Goal: Transaction & Acquisition: Obtain resource

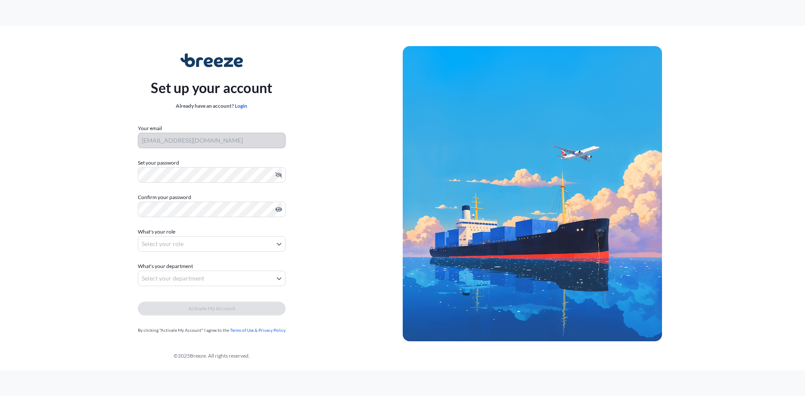
click at [156, 202] on div at bounding box center [212, 210] width 148 height 16
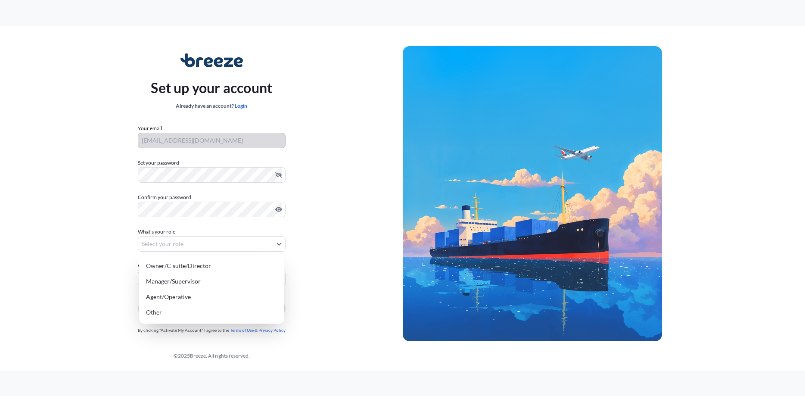
click at [190, 244] on body "Set up your account Already have an account? Login Your email jduffy@seabridge.…" at bounding box center [402, 198] width 805 height 396
click at [201, 306] on div "Other" at bounding box center [212, 313] width 138 height 16
select select "other"
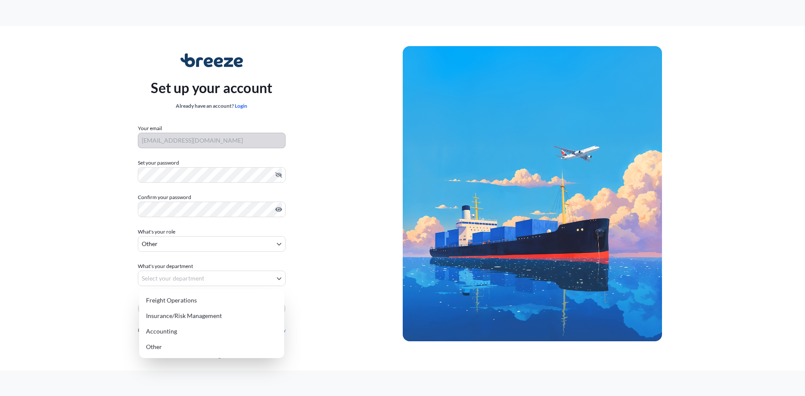
click at [267, 276] on body "Set up your account Already have an account? Login Your email jduffy@seabridge.…" at bounding box center [402, 198] width 805 height 396
click at [214, 345] on div "Other" at bounding box center [212, 347] width 138 height 16
select select "other"
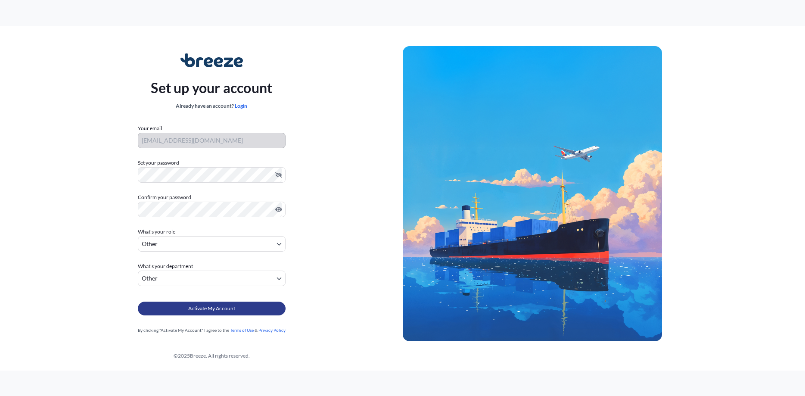
click at [215, 309] on span "Activate My Account" at bounding box center [211, 308] width 47 height 9
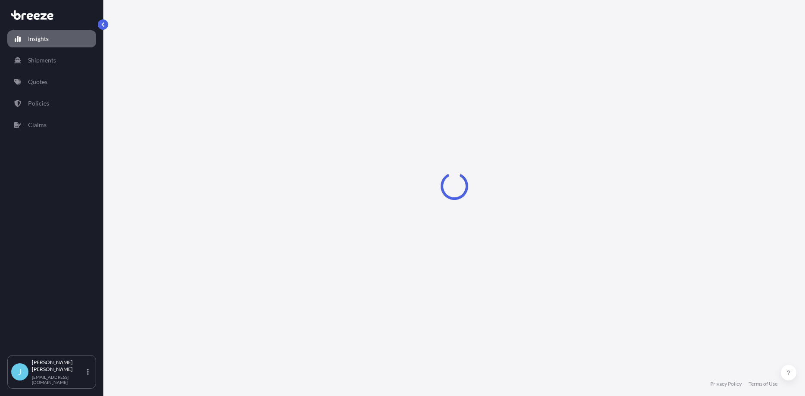
select select "2025"
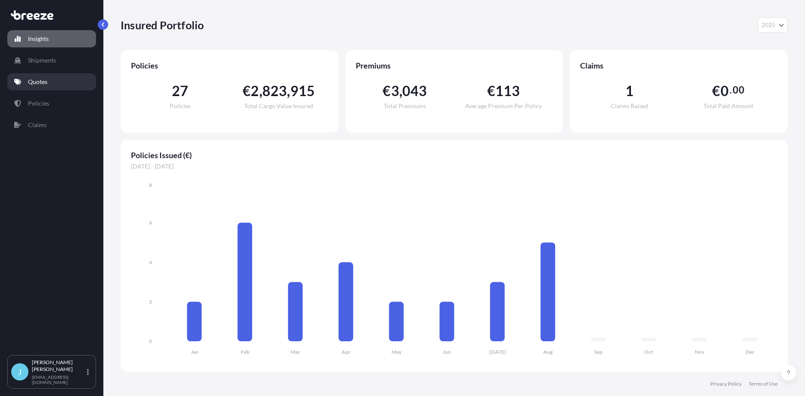
click at [42, 83] on p "Quotes" at bounding box center [37, 82] width 19 height 9
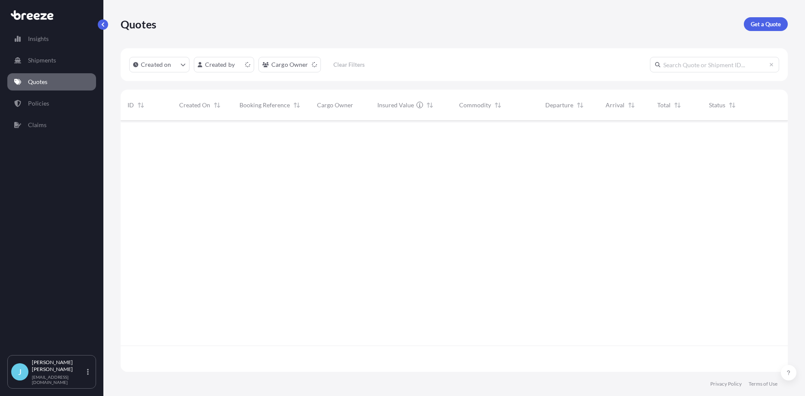
scroll to position [256, 667]
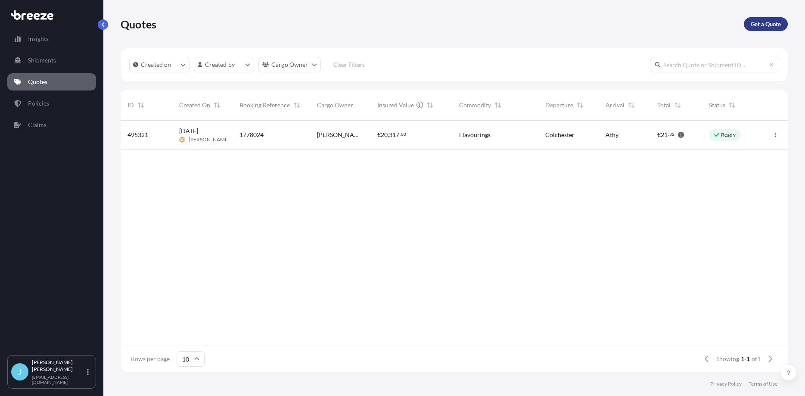
click at [766, 22] on p "Get a Quote" at bounding box center [766, 24] width 30 height 9
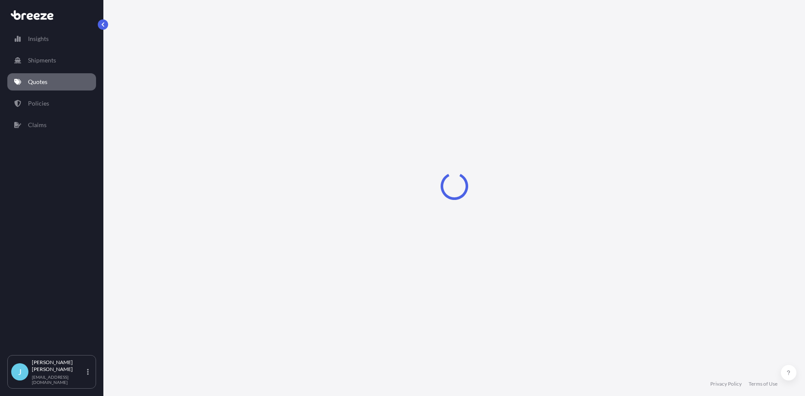
select select "Sea"
select select "1"
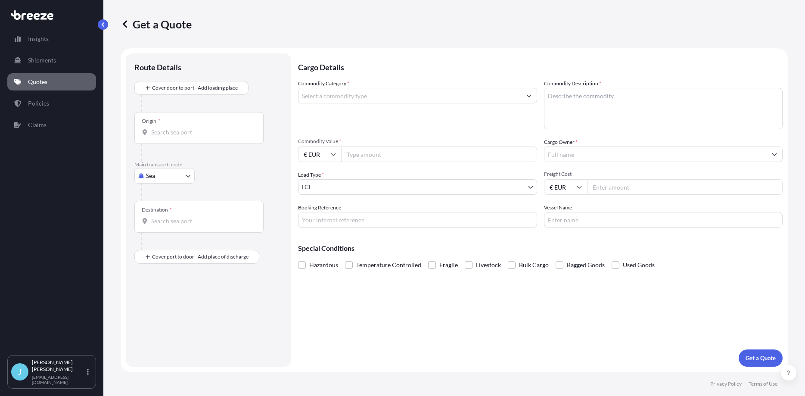
click at [352, 96] on input "Commodity Category *" at bounding box center [410, 96] width 223 height 16
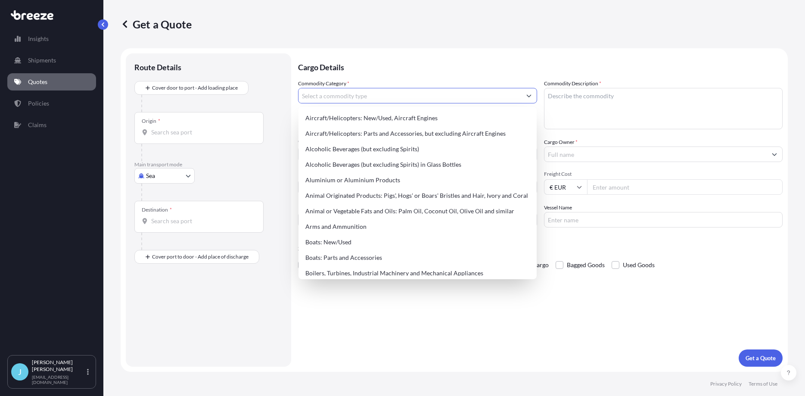
click at [350, 98] on input "Commodity Category *" at bounding box center [410, 96] width 223 height 16
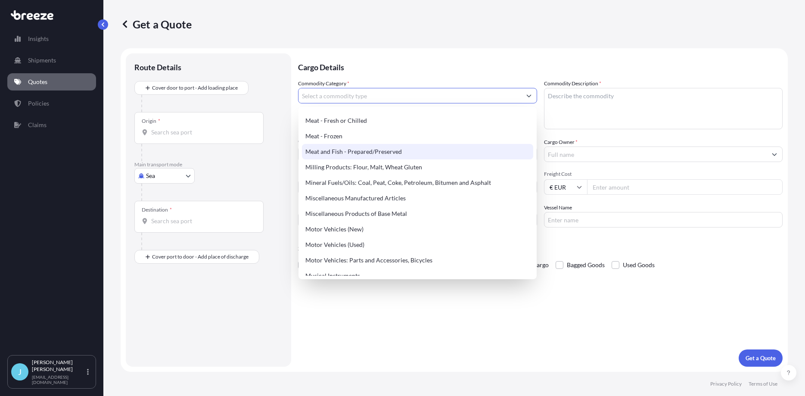
scroll to position [1179, 0]
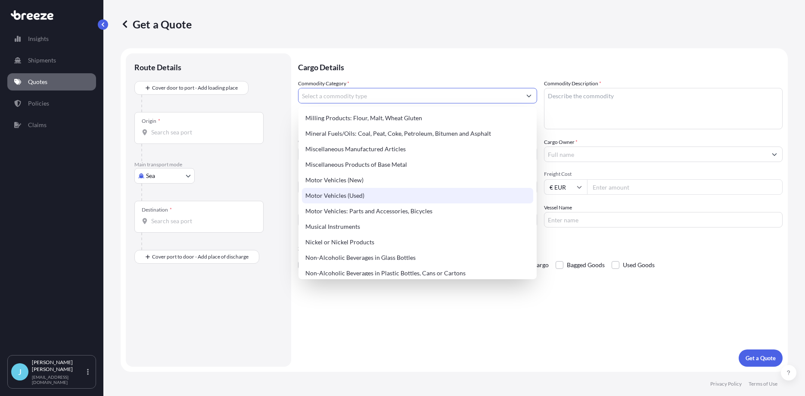
click at [410, 192] on div "Motor Vehicles (Used)" at bounding box center [417, 196] width 231 height 16
type input "Motor Vehicles (Used)"
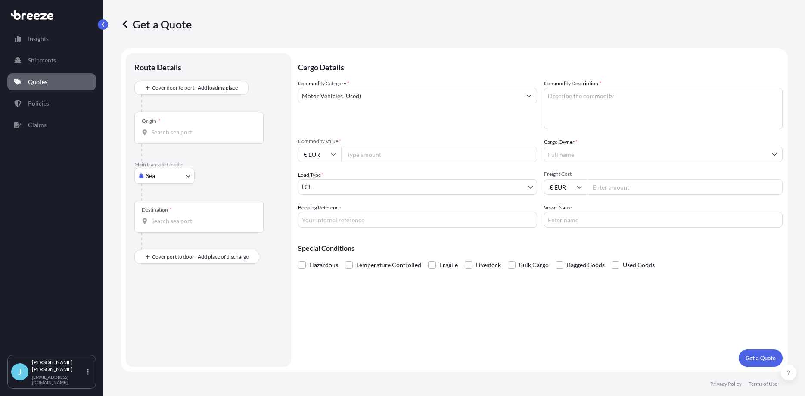
click at [572, 97] on textarea "Commodity Description *" at bounding box center [663, 108] width 239 height 41
paste textarea "Hitachi"
paste textarea "excavator"
drag, startPoint x: 585, startPoint y: 97, endPoint x: 594, endPoint y: 97, distance: 9.1
click at [585, 97] on textarea "Hitachi Used excavator" at bounding box center [663, 108] width 239 height 41
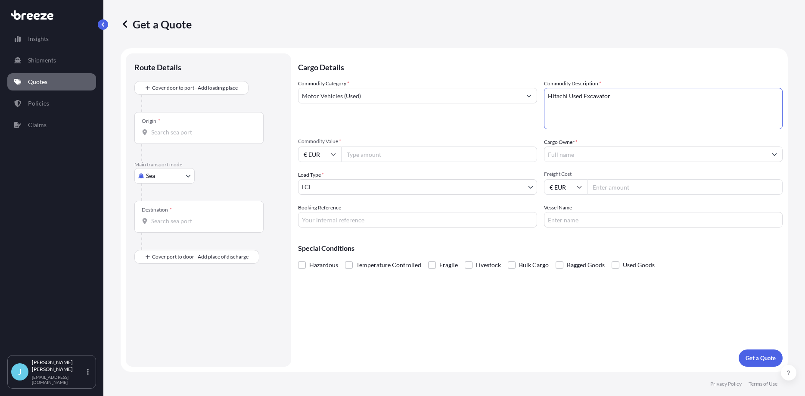
type textarea "Hitachi Used Excavator"
click at [385, 156] on input "Commodity Value *" at bounding box center [439, 154] width 196 height 16
type input "36000"
click at [573, 153] on input "Cargo Owner *" at bounding box center [656, 154] width 223 height 16
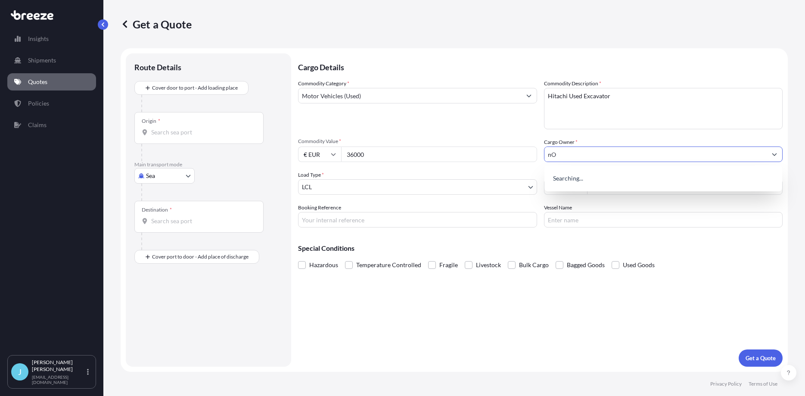
type input "n"
click at [589, 149] on input "[DATE][PERSON_NAME]" at bounding box center [656, 154] width 223 height 16
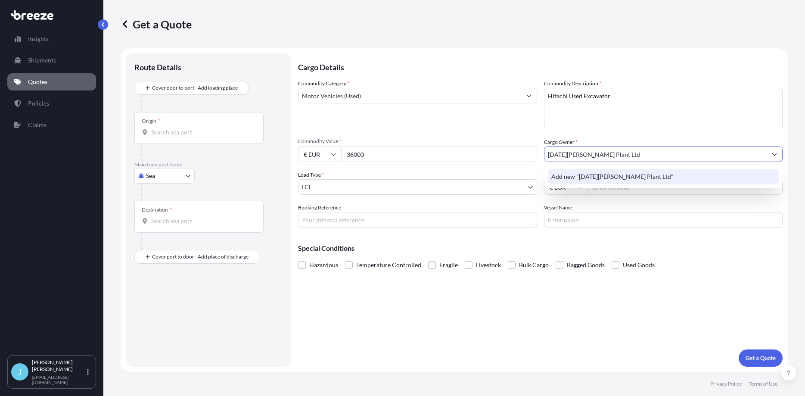
type input "[DATE][PERSON_NAME] Plant Ltd"
click at [676, 249] on p "Special Conditions" at bounding box center [540, 248] width 485 height 7
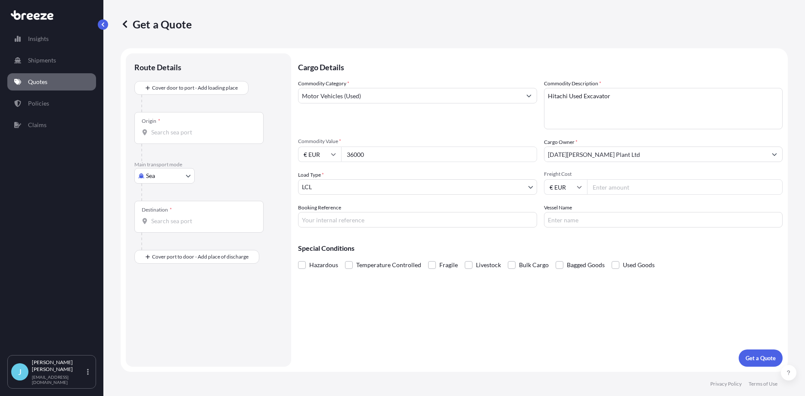
click at [610, 187] on input "Freight Cost" at bounding box center [685, 187] width 196 height 16
type input "1800"
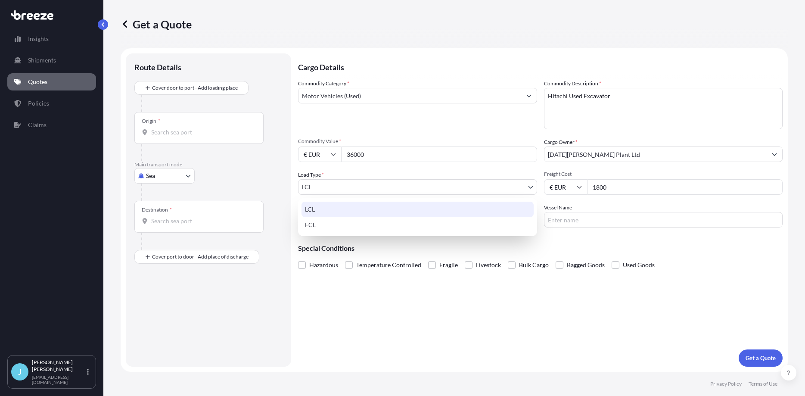
click at [404, 186] on body "Insights Shipments Quotes Policies Claims J [PERSON_NAME] [EMAIL_ADDRESS][DOMAI…" at bounding box center [402, 198] width 805 height 396
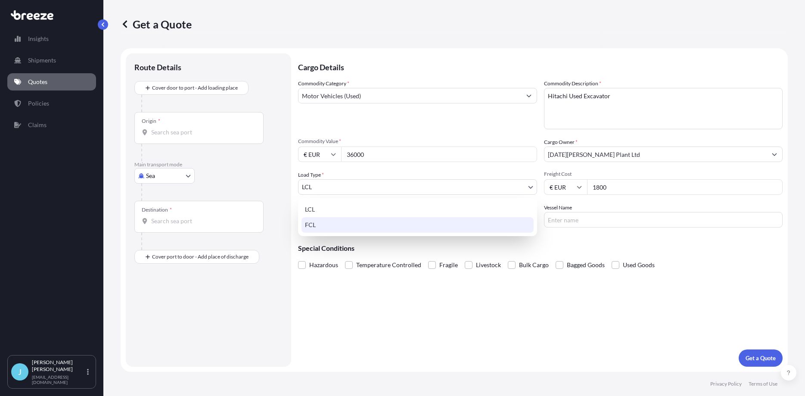
click at [390, 222] on div "FCL" at bounding box center [418, 225] width 232 height 16
select select "2"
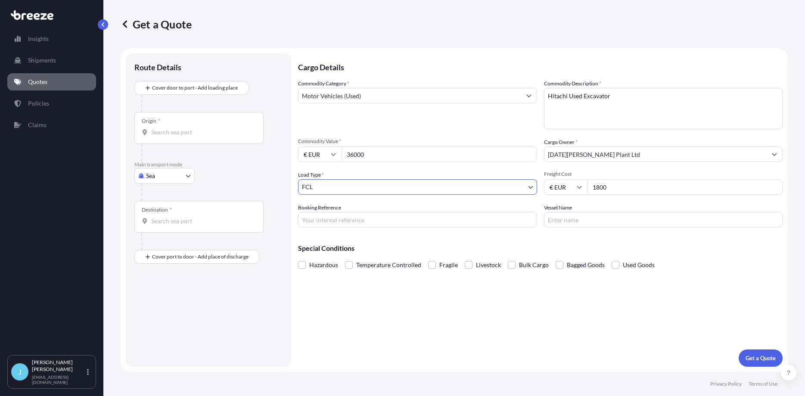
click at [353, 220] on input "Booking Reference" at bounding box center [417, 220] width 239 height 16
type input "COSU6426857340"
click at [567, 220] on input "Vessel Name" at bounding box center [663, 220] width 239 height 16
type input "EVER AEON"
click at [617, 263] on label "Used Goods" at bounding box center [633, 264] width 43 height 13
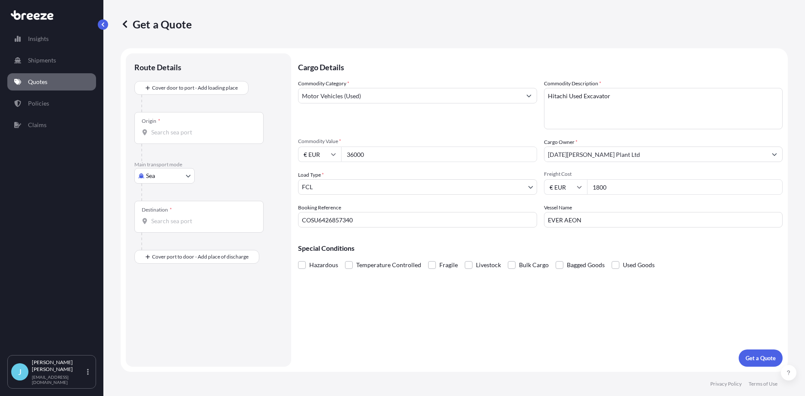
click at [612, 258] on input "Used Goods" at bounding box center [612, 258] width 0 height 0
click at [615, 264] on span at bounding box center [616, 265] width 8 height 8
click at [612, 258] on input "Used Goods" at bounding box center [612, 258] width 0 height 0
click at [175, 123] on div "Origin *" at bounding box center [198, 128] width 129 height 32
click at [175, 128] on input "Origin *" at bounding box center [202, 132] width 102 height 9
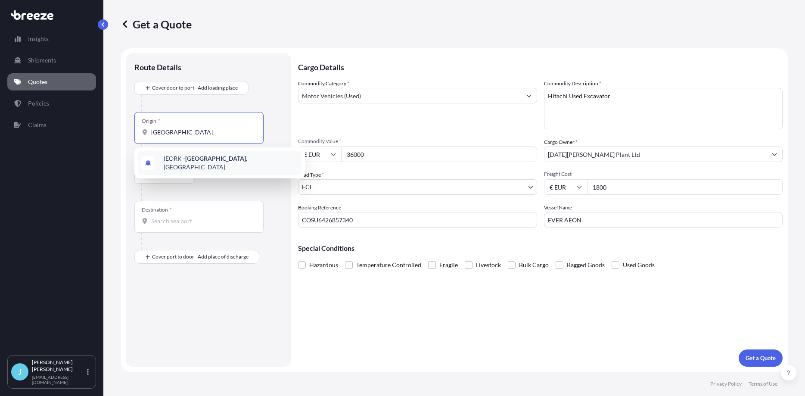
click at [190, 166] on div "IEORK - [GEOGRAPHIC_DATA] , [GEOGRAPHIC_DATA]" at bounding box center [220, 163] width 164 height 24
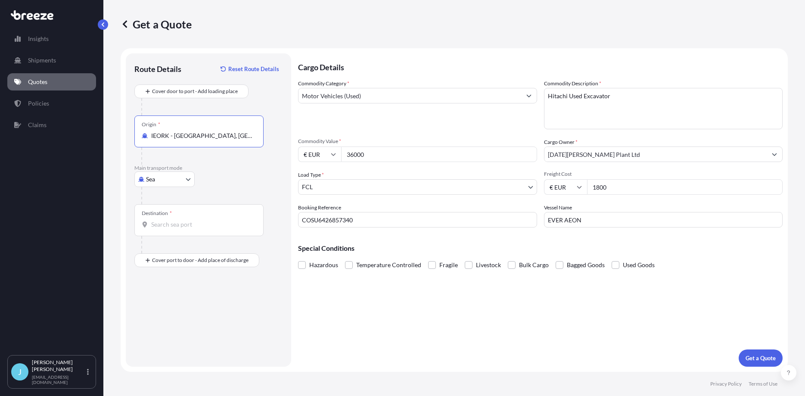
type input "IEORK - [GEOGRAPHIC_DATA], [GEOGRAPHIC_DATA]"
click at [177, 226] on input "Destination *" at bounding box center [202, 224] width 102 height 9
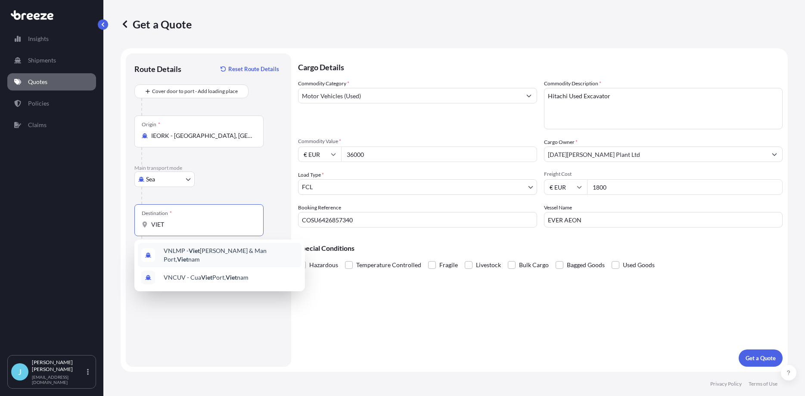
click at [202, 251] on span "VNLMP - Viet [PERSON_NAME] & Man Port, [GEOGRAPHIC_DATA]" at bounding box center [231, 254] width 134 height 17
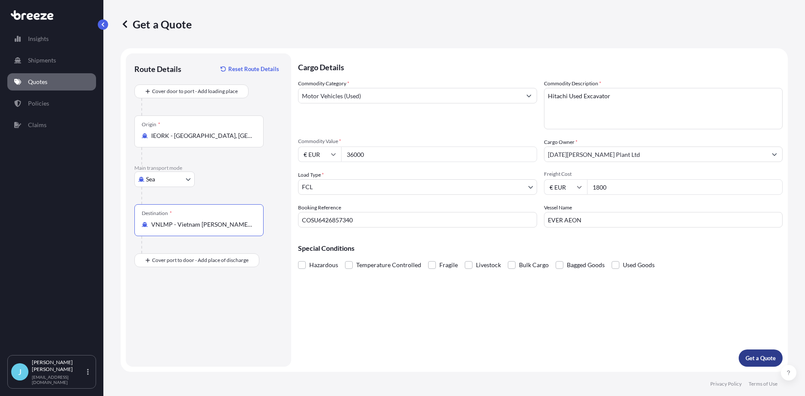
type input "VNLMP - Vietnam [PERSON_NAME] & Man Port, [GEOGRAPHIC_DATA]"
click at [748, 353] on button "Get a Quote" at bounding box center [761, 357] width 44 height 17
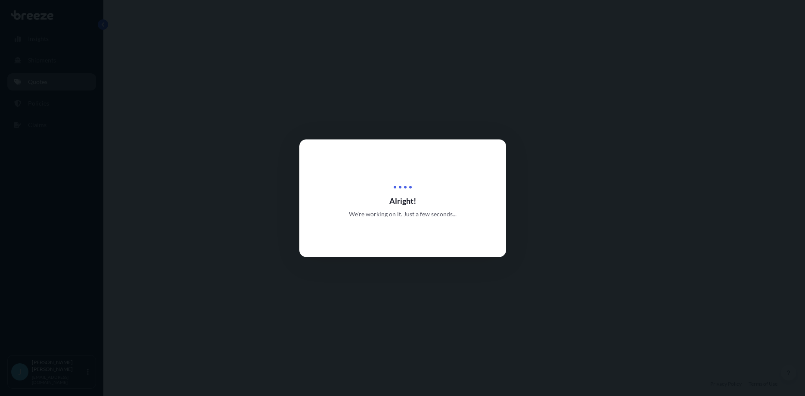
select select "Sea"
select select "2"
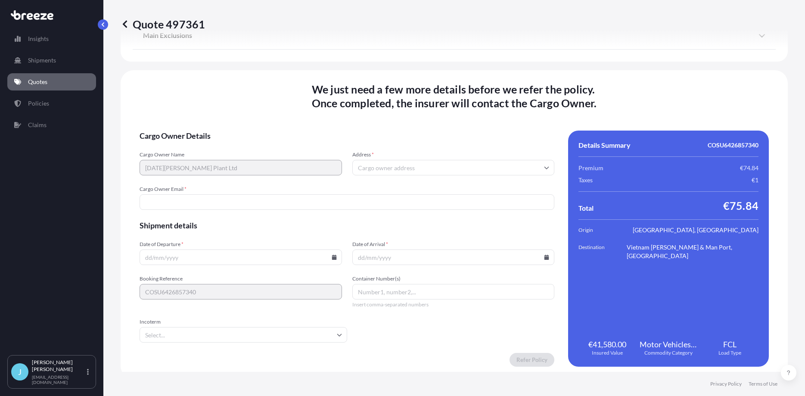
scroll to position [1103, 0]
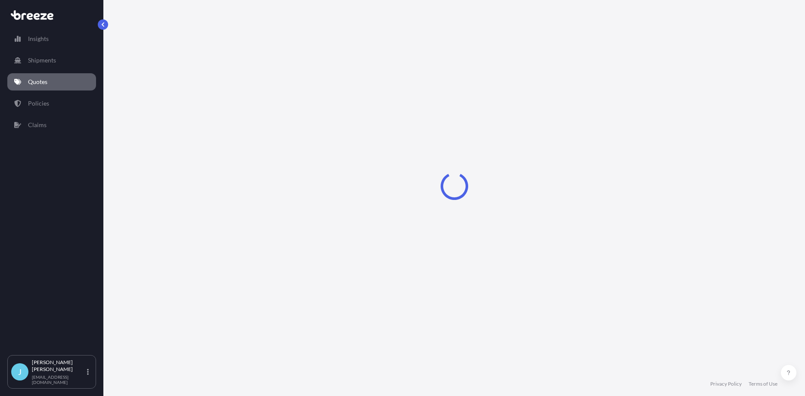
select select "Sea"
select select "1"
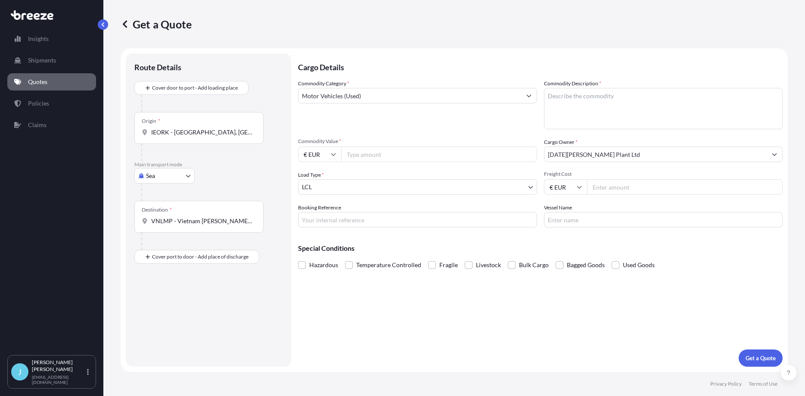
click at [348, 187] on body "Insights Shipments Quotes Policies Claims J [PERSON_NAME] [EMAIL_ADDRESS][DOMAI…" at bounding box center [402, 198] width 805 height 396
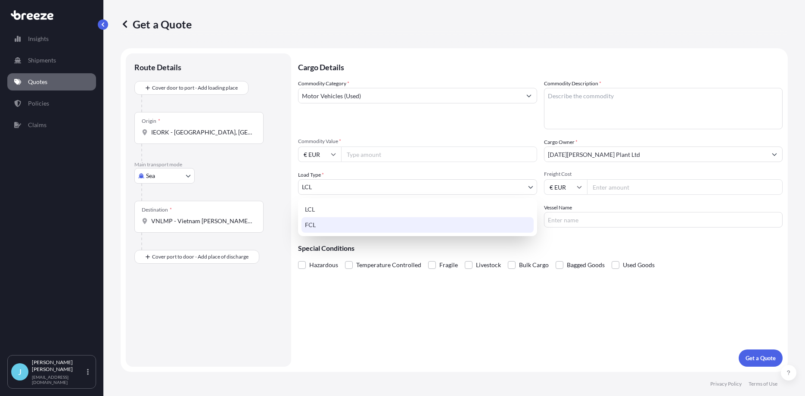
click at [346, 224] on div "FCL" at bounding box center [418, 225] width 232 height 16
select select "2"
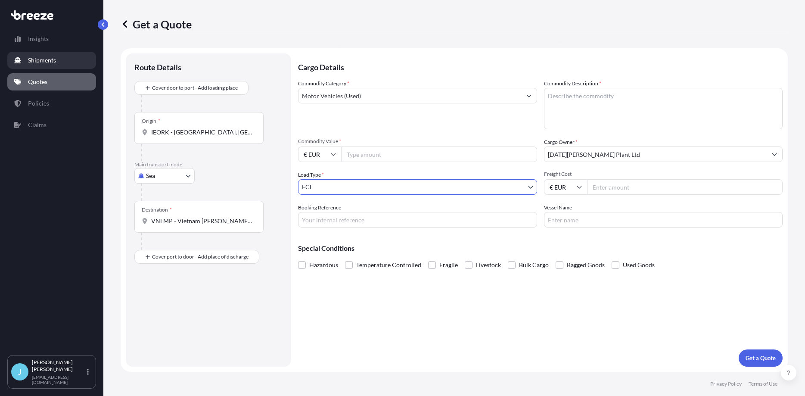
click at [48, 61] on p "Shipments" at bounding box center [42, 60] width 28 height 9
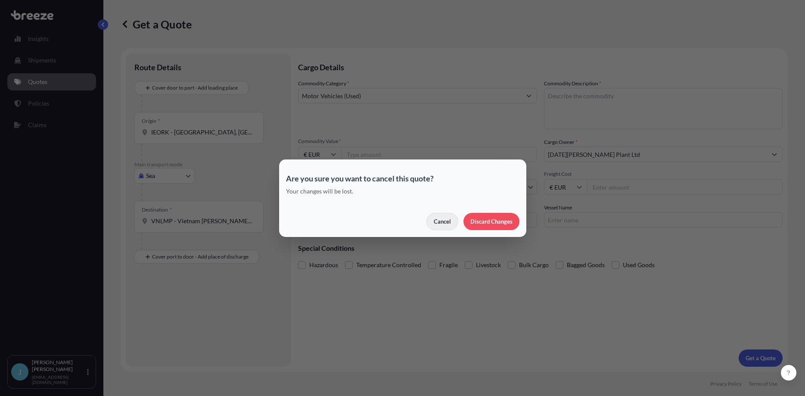
click at [442, 220] on p "Cancel" at bounding box center [442, 221] width 17 height 9
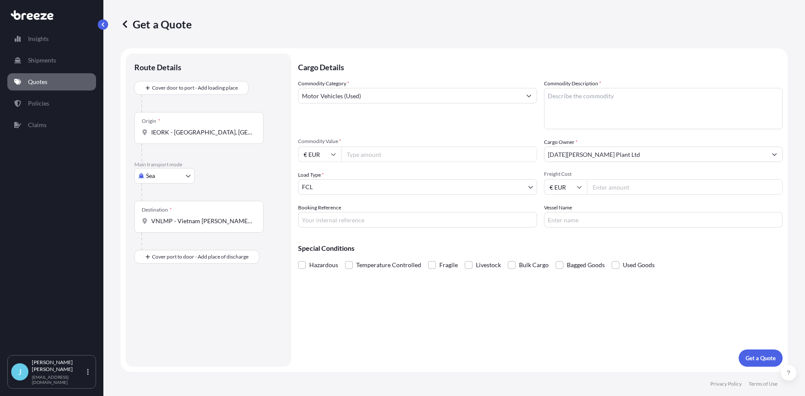
scroll to position [49, 0]
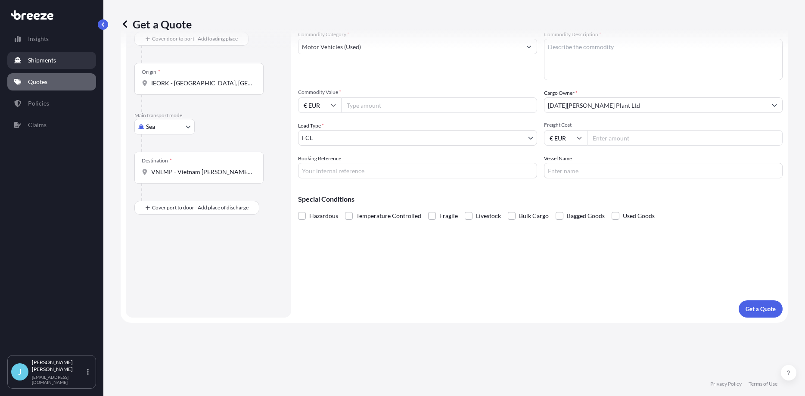
click at [50, 62] on p "Shipments" at bounding box center [42, 60] width 28 height 9
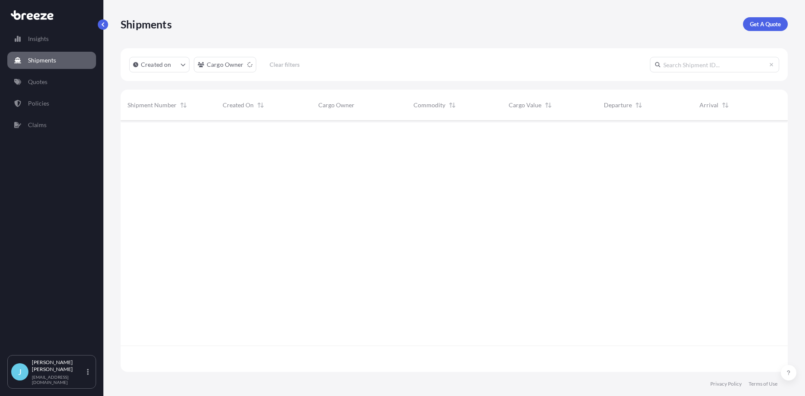
scroll to position [282, 667]
click at [47, 84] on p "Quotes" at bounding box center [37, 82] width 19 height 9
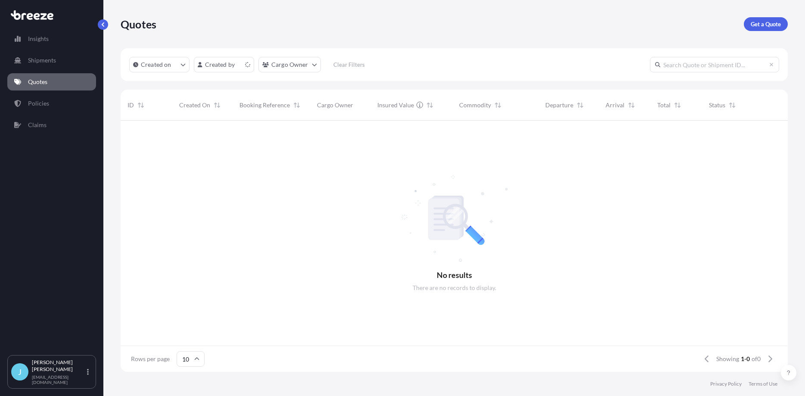
scroll to position [256, 667]
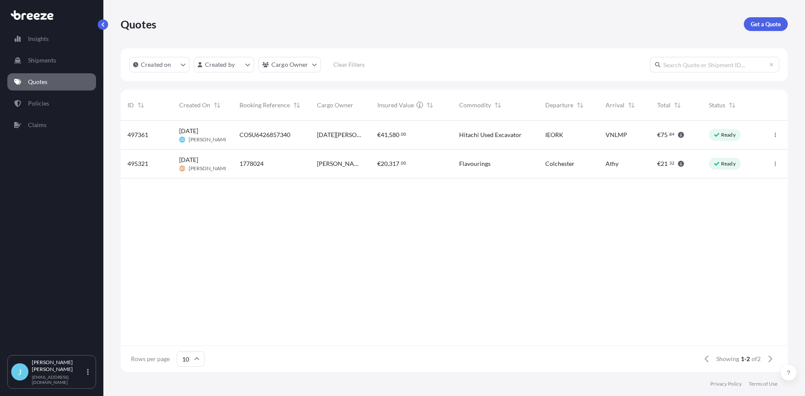
click at [215, 137] on div "[DATE] JD [PERSON_NAME]" at bounding box center [202, 135] width 47 height 16
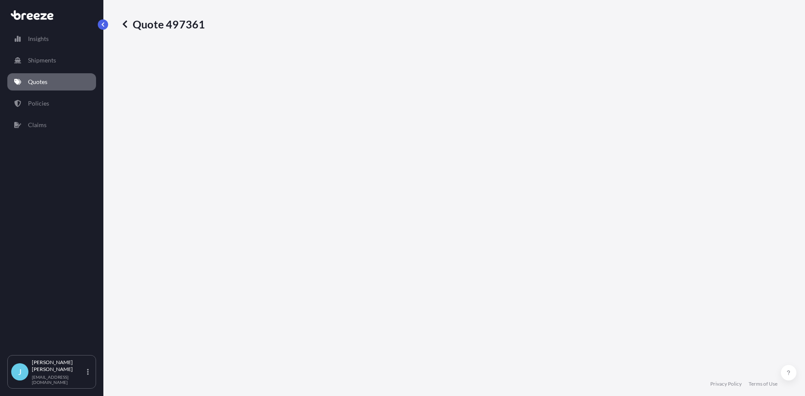
select select "Sea"
select select "2"
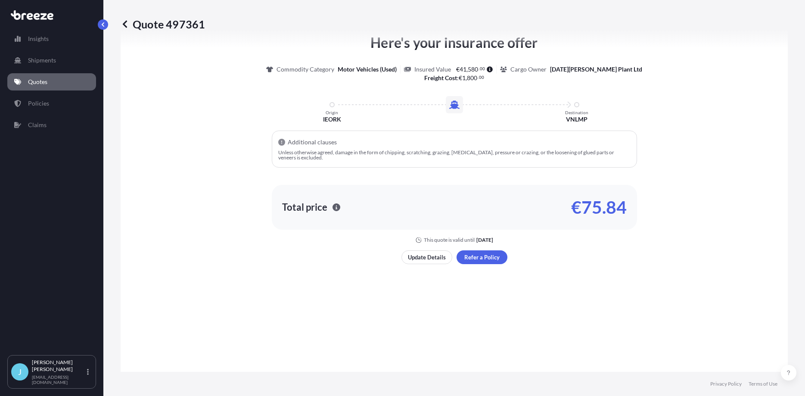
scroll to position [407, 0]
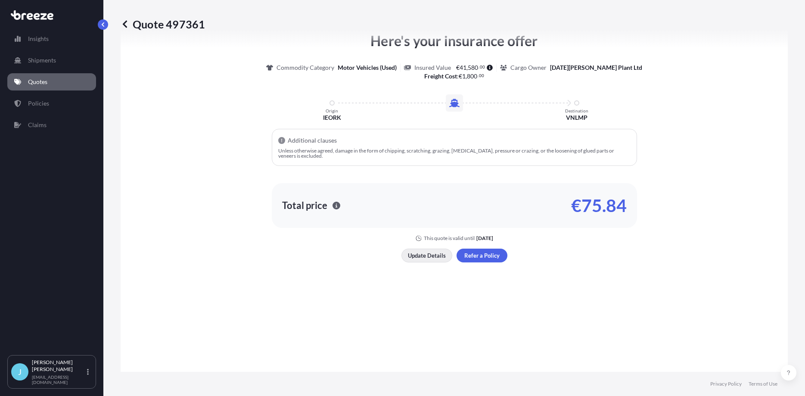
click at [418, 252] on p "Update Details" at bounding box center [427, 255] width 38 height 9
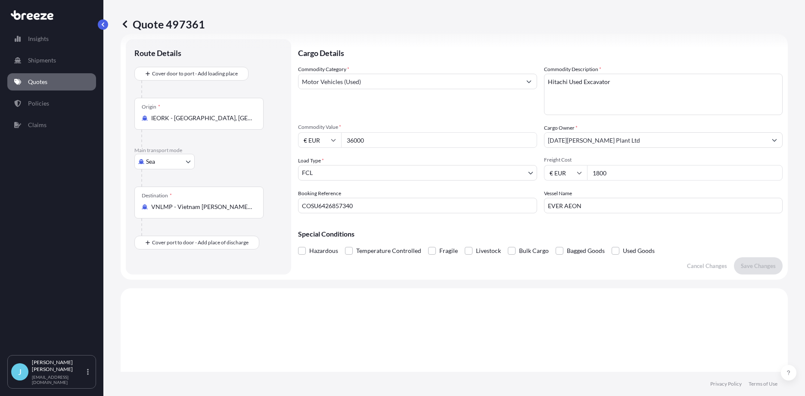
scroll to position [14, 0]
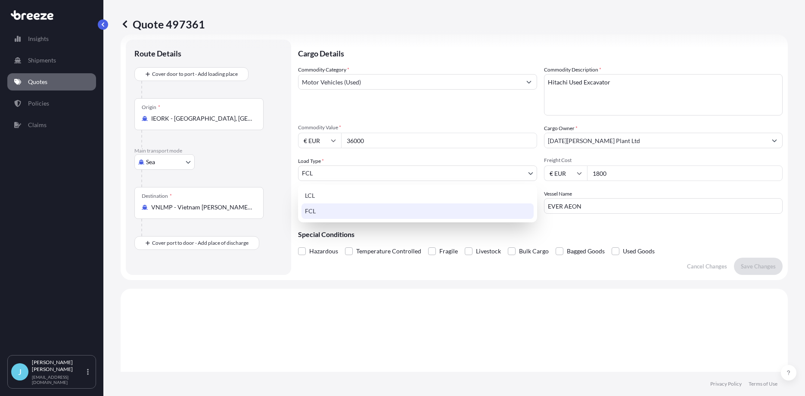
click at [335, 172] on body "Insights Shipments Quotes Policies Claims J [PERSON_NAME] [EMAIL_ADDRESS][DOMAI…" at bounding box center [402, 198] width 805 height 396
click at [339, 214] on div "FCL" at bounding box center [418, 211] width 232 height 16
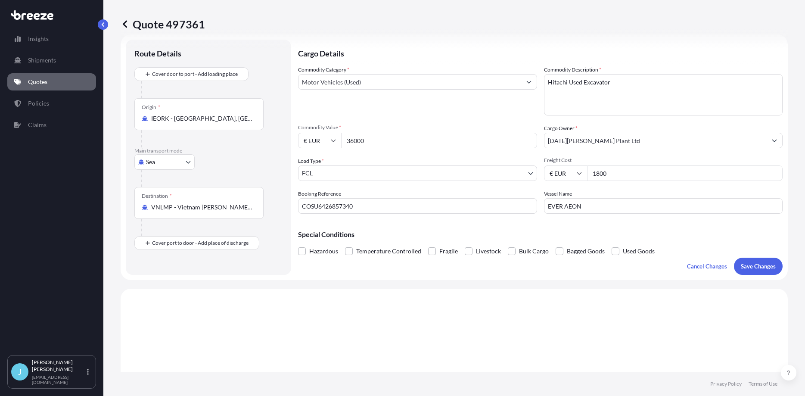
drag, startPoint x: 375, startPoint y: 141, endPoint x: 332, endPoint y: 140, distance: 43.1
click at [341, 140] on input "36000" at bounding box center [439, 141] width 196 height 16
type input "18000"
click at [722, 265] on p "Cancel Changes" at bounding box center [707, 266] width 40 height 9
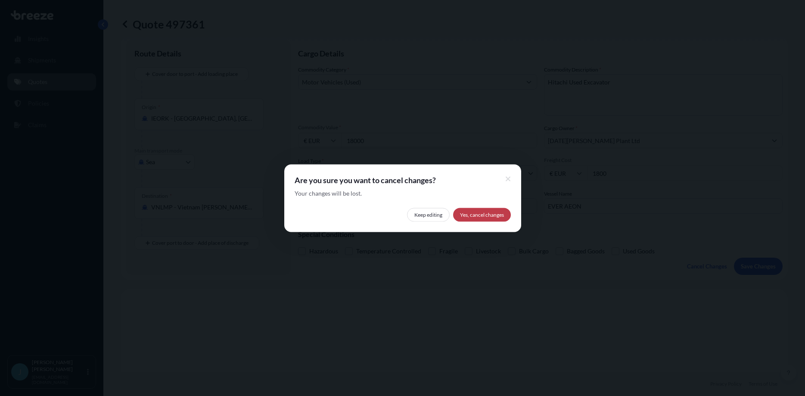
select select "Sea"
select select "2"
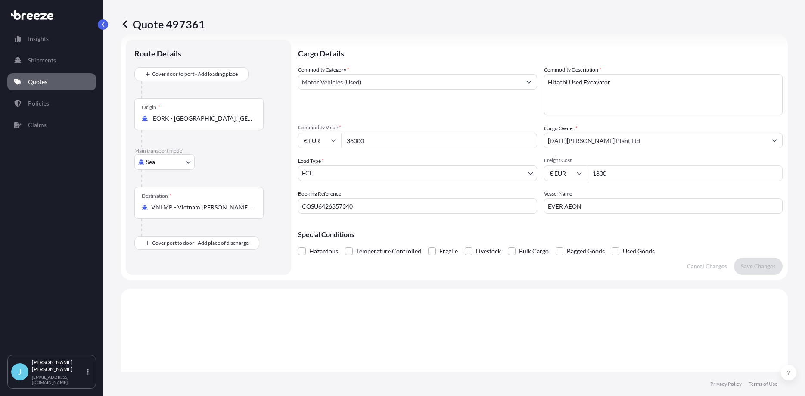
click at [45, 84] on p "Quotes" at bounding box center [37, 82] width 19 height 9
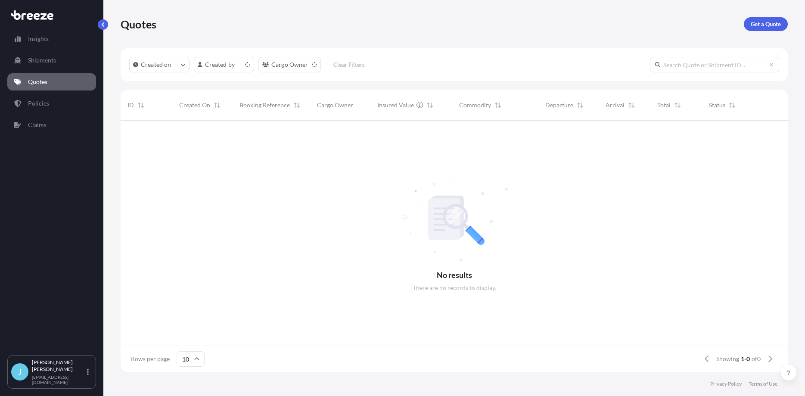
scroll to position [256, 667]
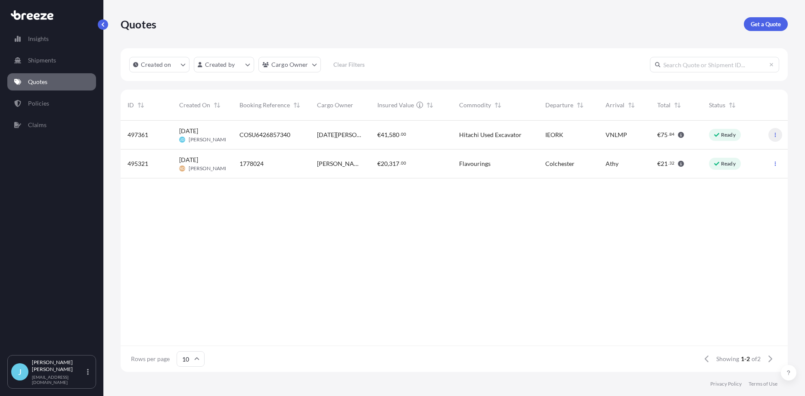
click at [773, 131] on button "button" at bounding box center [776, 135] width 14 height 14
click at [311, 131] on div "[DATE][PERSON_NAME] Plant Ltd" at bounding box center [340, 135] width 60 height 29
select select "Sea"
select select "2"
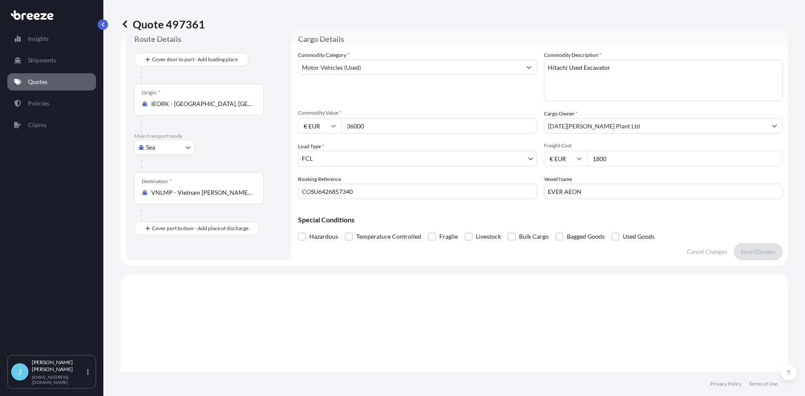
scroll to position [14, 0]
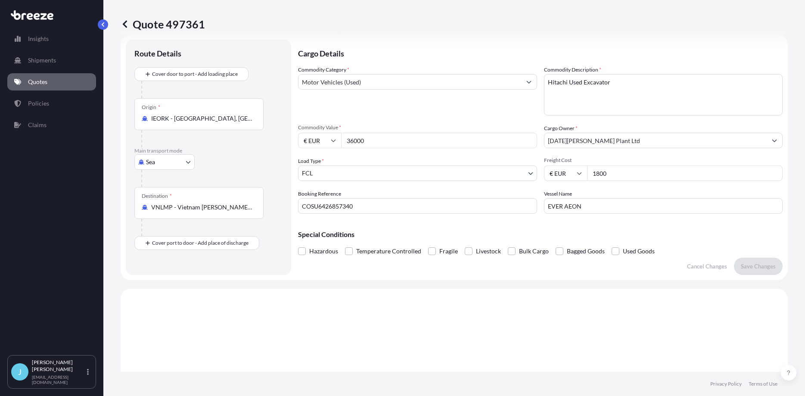
click at [383, 205] on input "COSU6426857340" at bounding box center [417, 206] width 239 height 16
click at [403, 203] on input "COSU6426857340 - 2x40ft HC" at bounding box center [417, 206] width 239 height 16
drag, startPoint x: 406, startPoint y: 203, endPoint x: 355, endPoint y: 204, distance: 51.3
click at [355, 204] on input "COSU6426857340 - 2x40ft HC" at bounding box center [417, 206] width 239 height 16
type input "COSU6426857340"
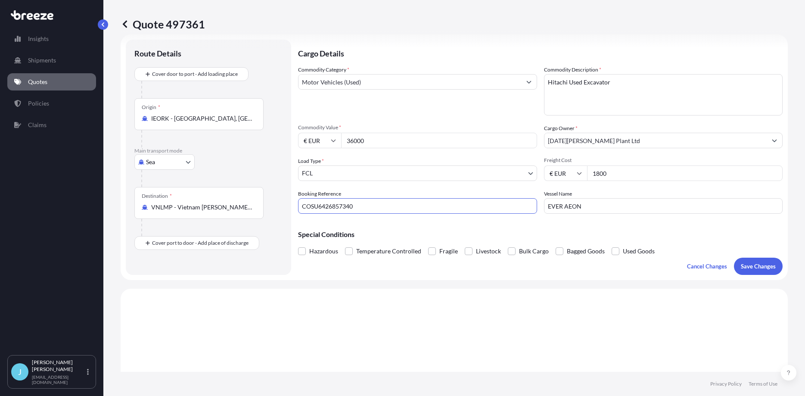
click at [51, 84] on link "Quotes" at bounding box center [51, 81] width 89 height 17
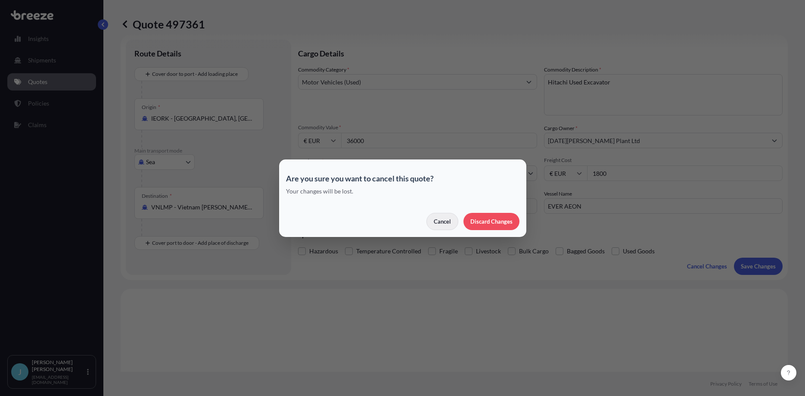
click at [441, 218] on p "Cancel" at bounding box center [442, 221] width 17 height 9
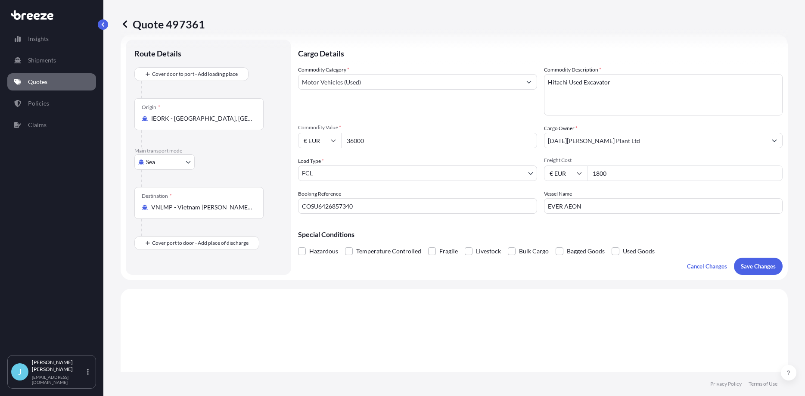
click at [37, 82] on p "Quotes" at bounding box center [37, 82] width 19 height 9
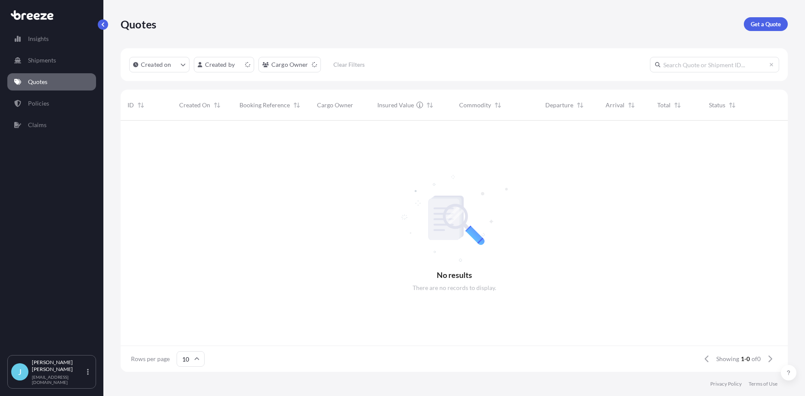
scroll to position [256, 667]
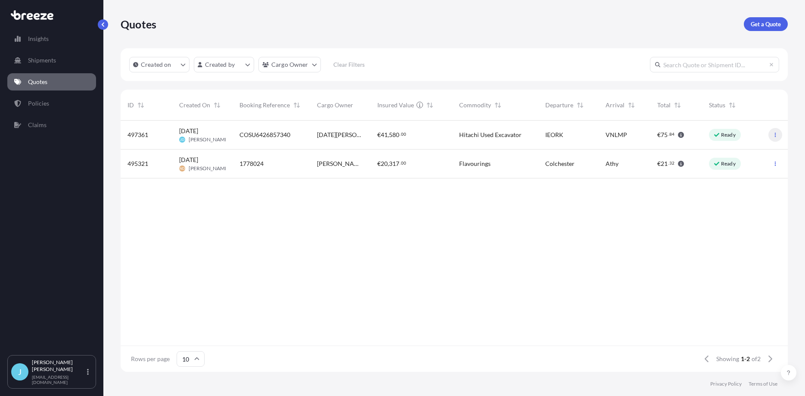
click at [780, 134] on button "button" at bounding box center [776, 135] width 14 height 14
click at [198, 134] on span "[DATE]" at bounding box center [188, 131] width 19 height 9
select select "Sea"
select select "2"
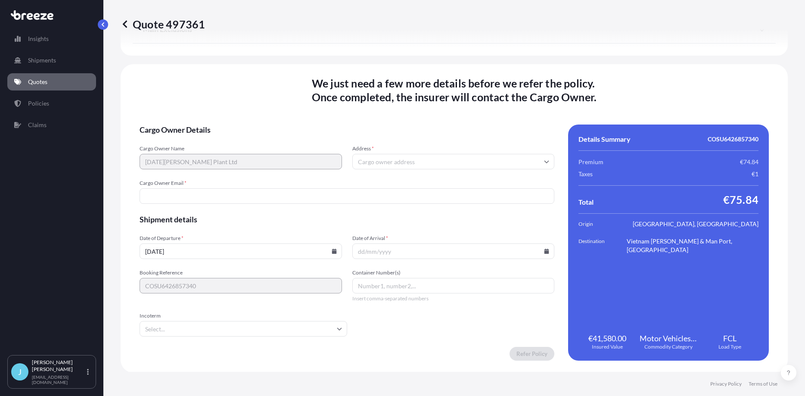
scroll to position [1103, 0]
click at [365, 161] on input "Address *" at bounding box center [453, 161] width 202 height 16
paste input "Bishopsisland, [GEOGRAPHIC_DATA], Co. [GEOGRAPHIC_DATA], [GEOGRAPHIC_DATA], [GE…"
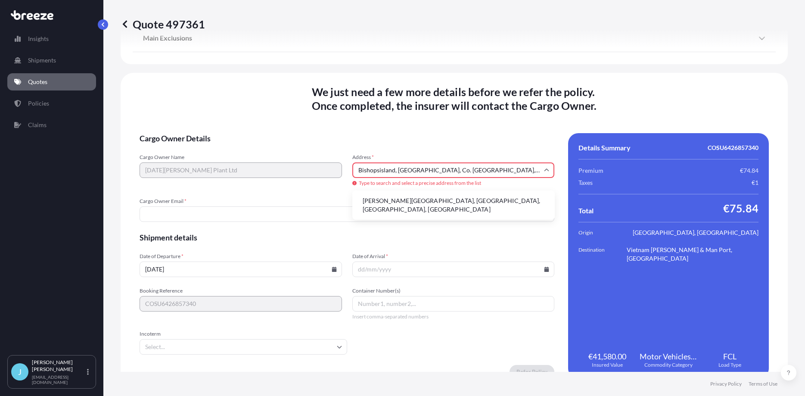
click at [415, 204] on li "[PERSON_NAME][GEOGRAPHIC_DATA], [GEOGRAPHIC_DATA], [GEOGRAPHIC_DATA], [GEOGRAPH…" at bounding box center [454, 205] width 196 height 22
type input "[PERSON_NAME][GEOGRAPHIC_DATA], Co. [GEOGRAPHIC_DATA], [GEOGRAPHIC_DATA], [GEOG…"
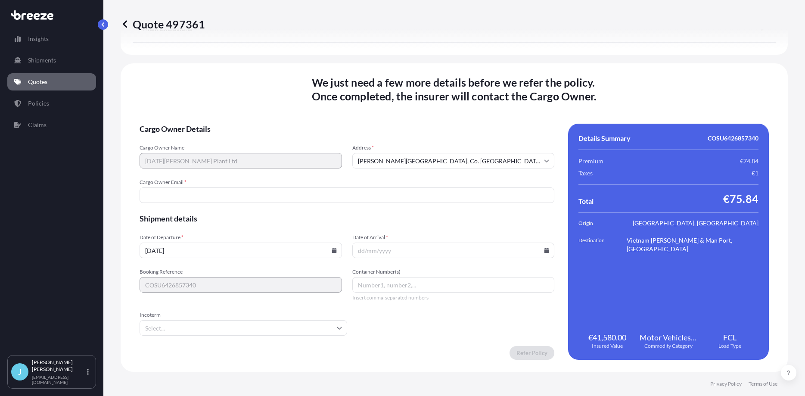
click at [184, 197] on input "Cargo Owner Email *" at bounding box center [347, 195] width 415 height 16
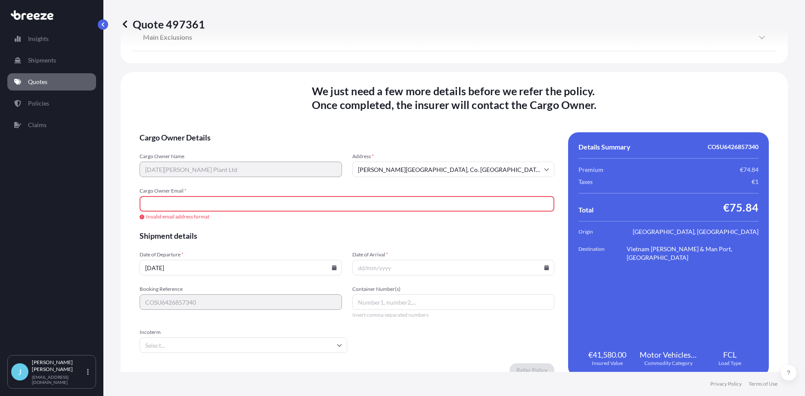
click at [159, 202] on input "Cargo Owner Email *" at bounding box center [347, 204] width 415 height 16
paste input "[EMAIL_ADDRESS][DOMAIN_NAME]"
type input "[EMAIL_ADDRESS][DOMAIN_NAME]"
click at [209, 229] on form "Cargo Owner Details Cargo Owner Name [DATE][PERSON_NAME] Plant Ltd Address * [P…" at bounding box center [347, 254] width 415 height 245
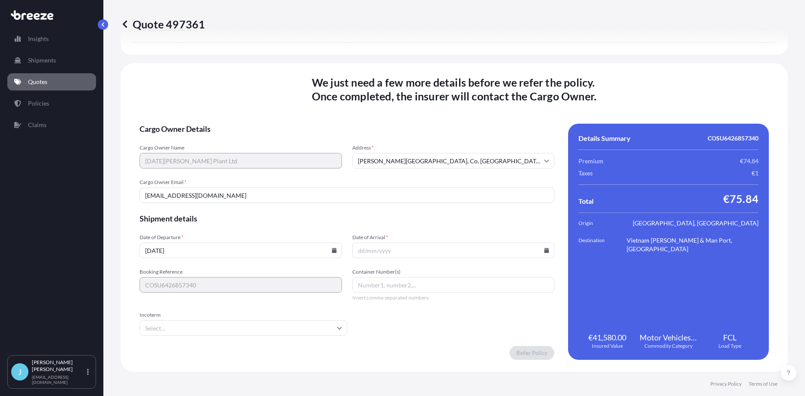
click at [336, 251] on icon at bounding box center [334, 250] width 5 height 5
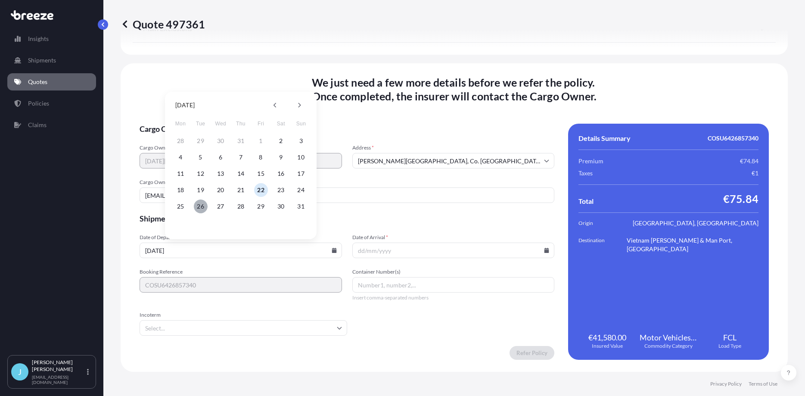
click at [202, 206] on button "26" at bounding box center [201, 206] width 14 height 14
type input "[DATE]"
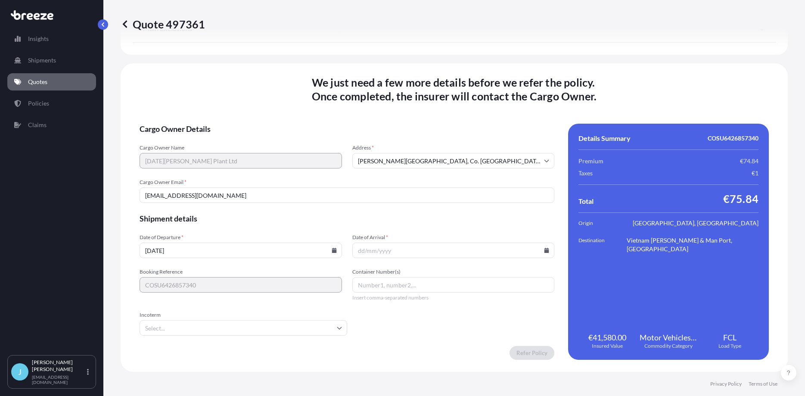
click at [547, 249] on icon at bounding box center [546, 250] width 5 height 5
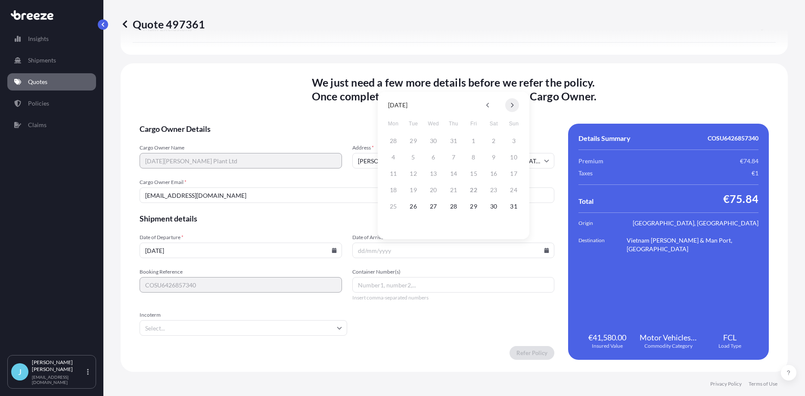
click at [513, 104] on icon at bounding box center [512, 105] width 3 height 5
click at [493, 189] on button "25" at bounding box center [494, 190] width 14 height 14
type input "[DATE]"
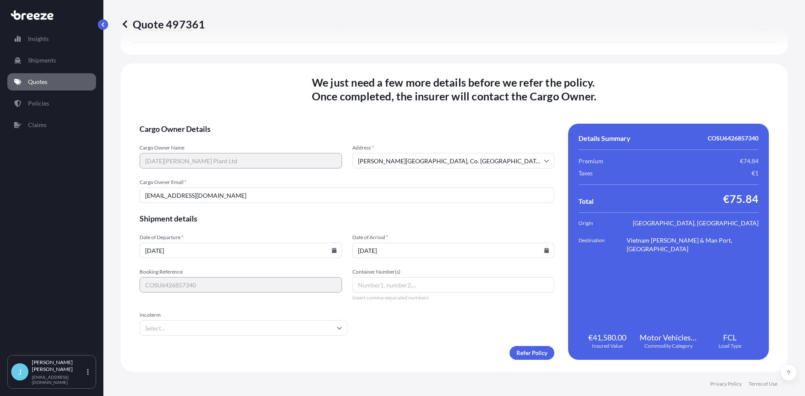
click at [364, 286] on input "Container Number(s)" at bounding box center [453, 285] width 202 height 16
click at [360, 287] on input "Container Number(s)" at bounding box center [453, 285] width 202 height 16
paste input "OOLU9418426"
click at [410, 286] on input "OOLU9418426," at bounding box center [453, 285] width 202 height 16
paste input "TGBU4722455"
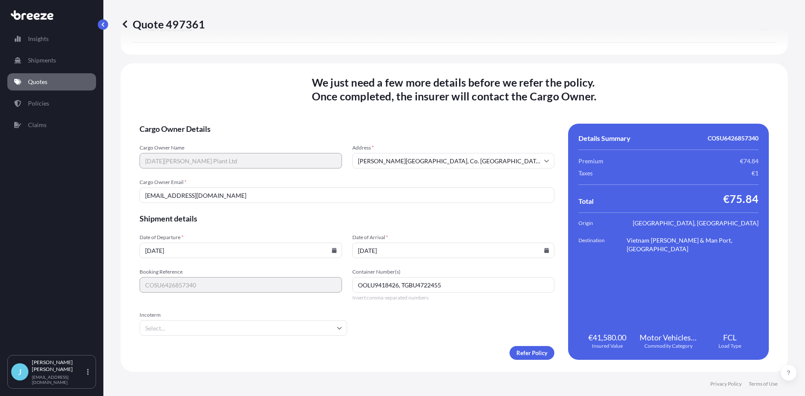
type input "OOLU9418426, TGBU4722455"
click at [303, 324] on input "Incoterm" at bounding box center [244, 328] width 208 height 16
click at [233, 327] on input "Incoterm" at bounding box center [244, 328] width 208 height 16
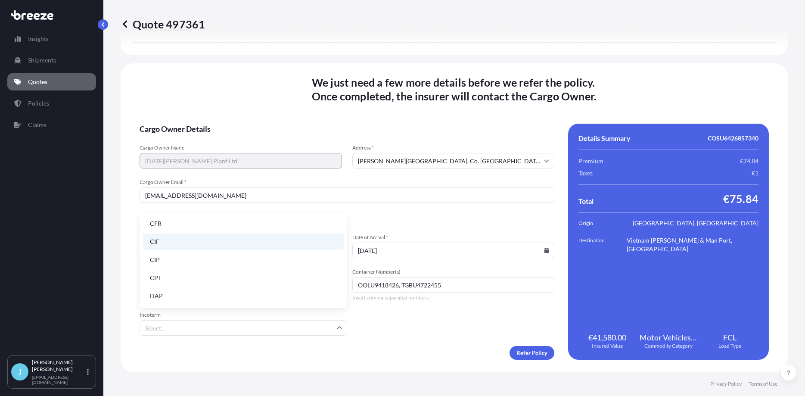
scroll to position [0, 0]
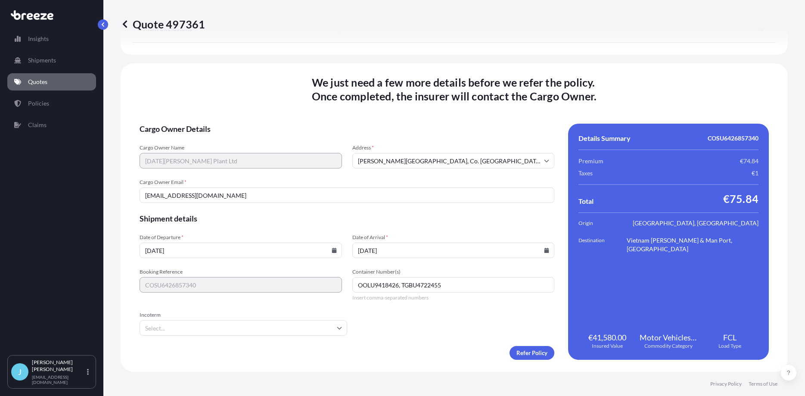
click at [211, 90] on div "We just need a few more details before we refer the policy . Once completed, th…" at bounding box center [454, 217] width 667 height 308
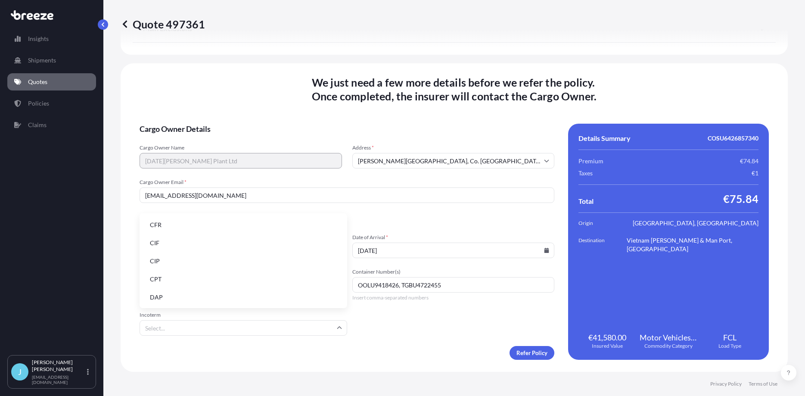
click at [257, 327] on input "Incoterm" at bounding box center [244, 328] width 208 height 16
click at [202, 227] on li "CFR" at bounding box center [243, 225] width 201 height 16
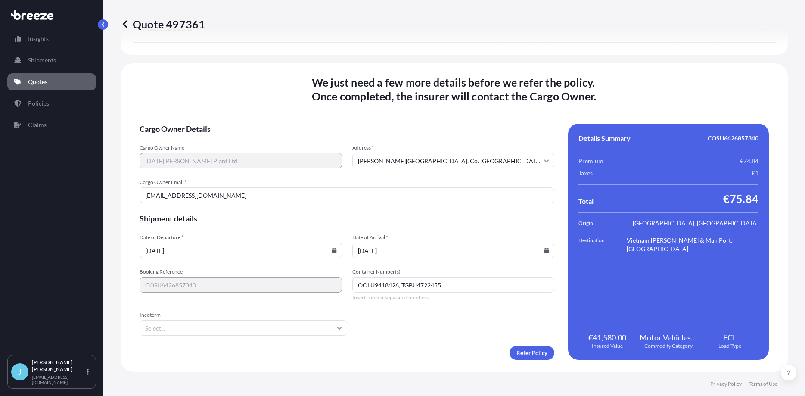
type input "CFR"
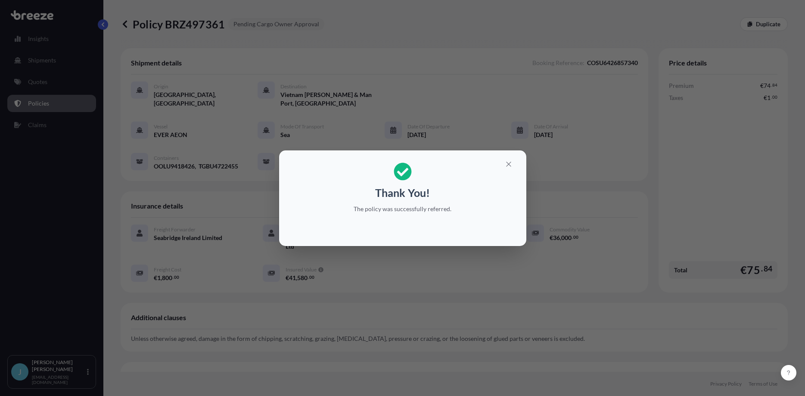
click at [424, 295] on div "Thank You! The policy was successfully referred." at bounding box center [402, 198] width 805 height 396
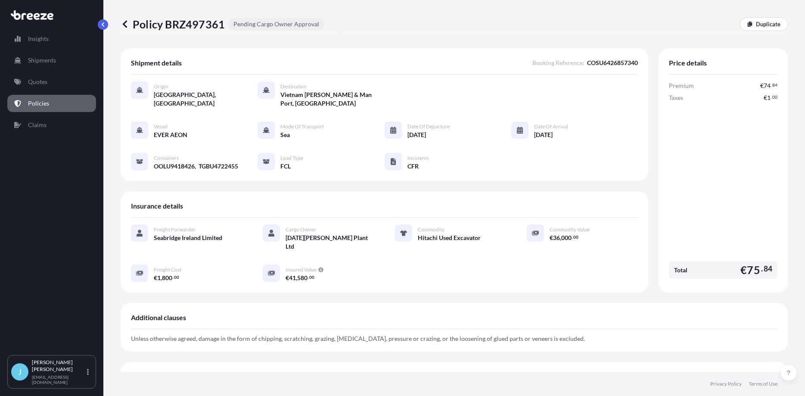
scroll to position [54, 0]
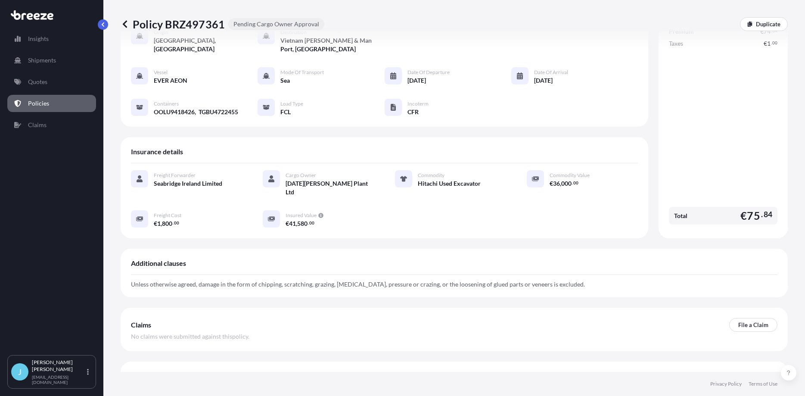
click at [379, 365] on div "Main Exclusions" at bounding box center [454, 375] width 647 height 21
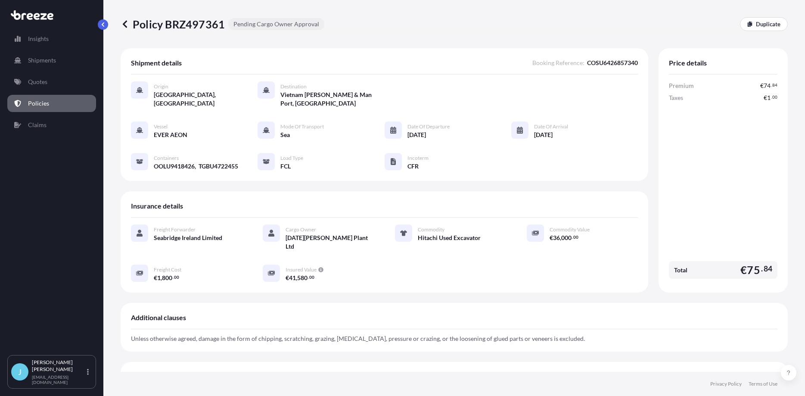
scroll to position [147, 0]
